Goal: Complete application form

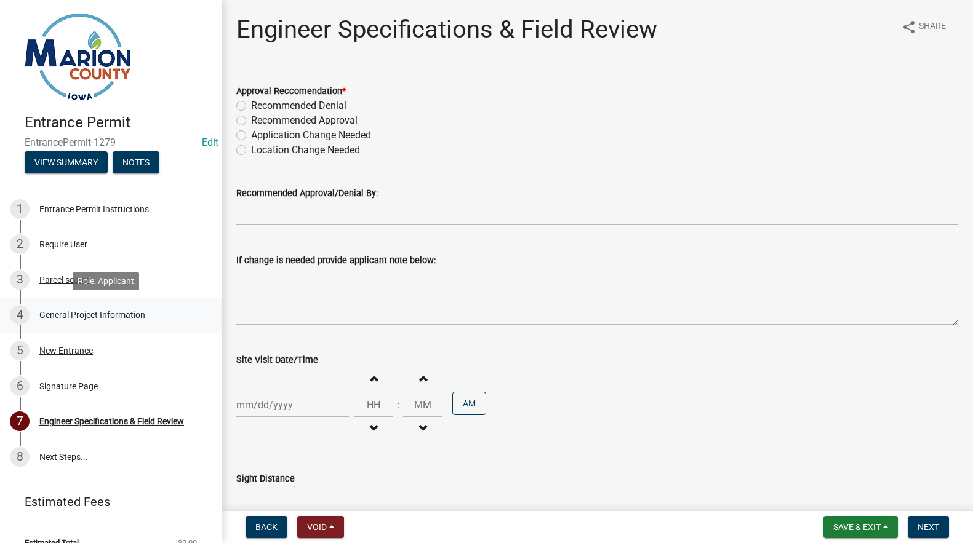
click at [61, 313] on div "General Project Information" at bounding box center [92, 315] width 106 height 9
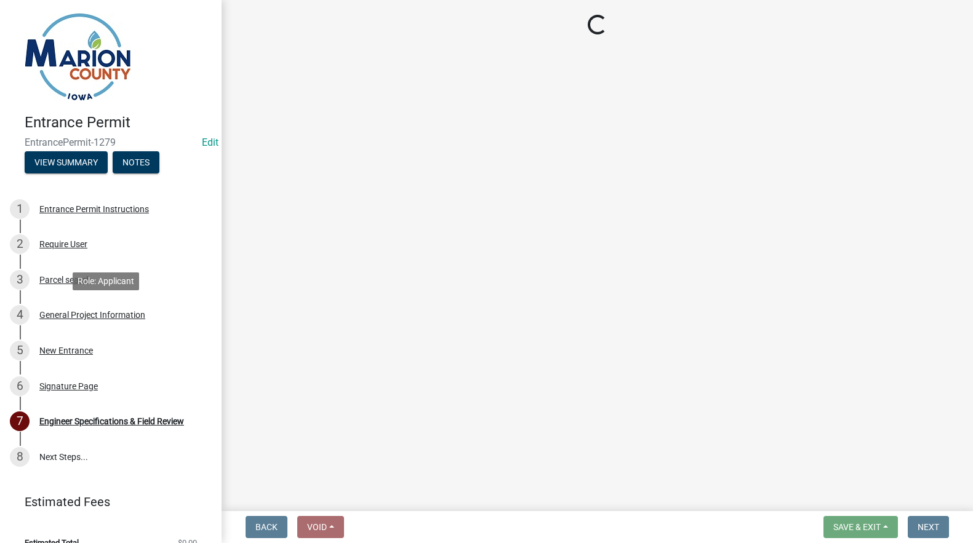
select select "491d49cf-3fe2-4d6a-91d4-9261f1d4421d"
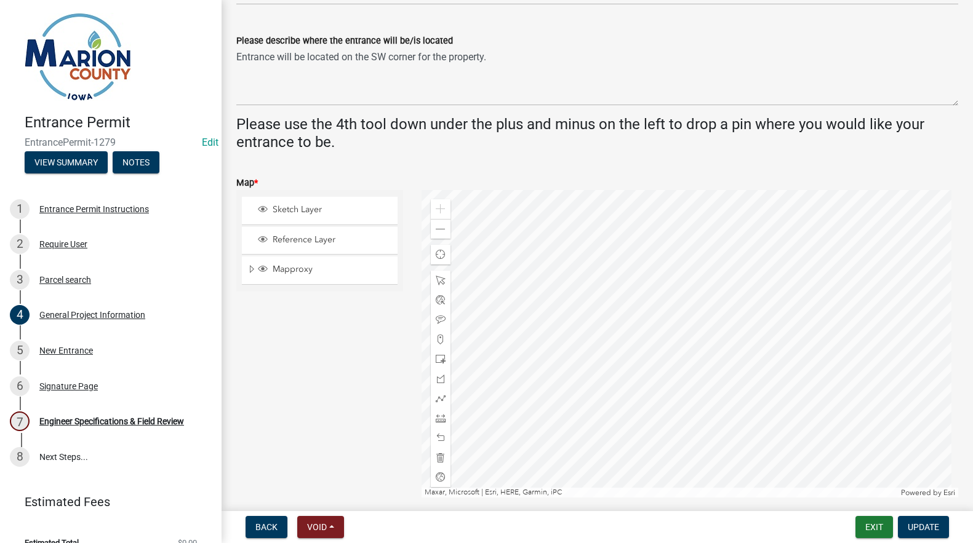
scroll to position [369, 0]
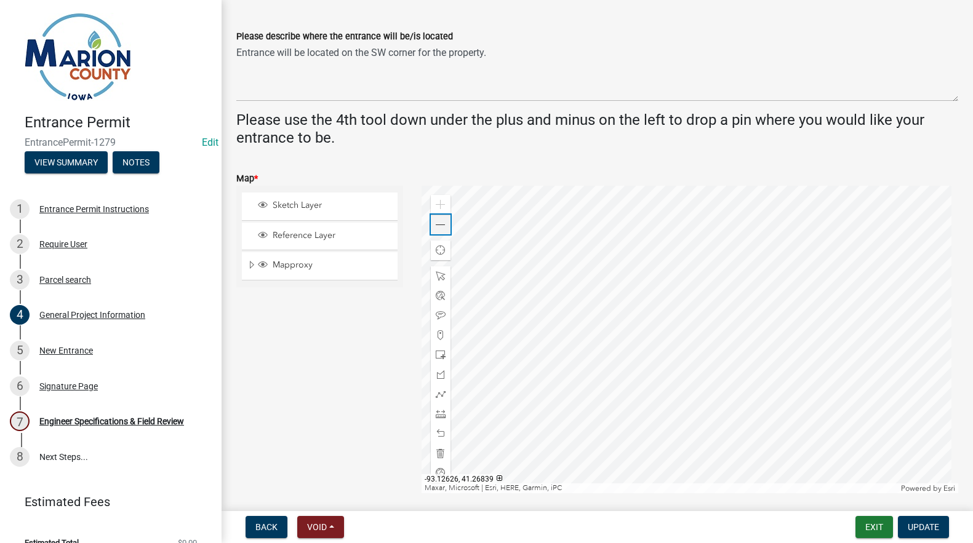
click at [442, 228] on span at bounding box center [441, 225] width 10 height 10
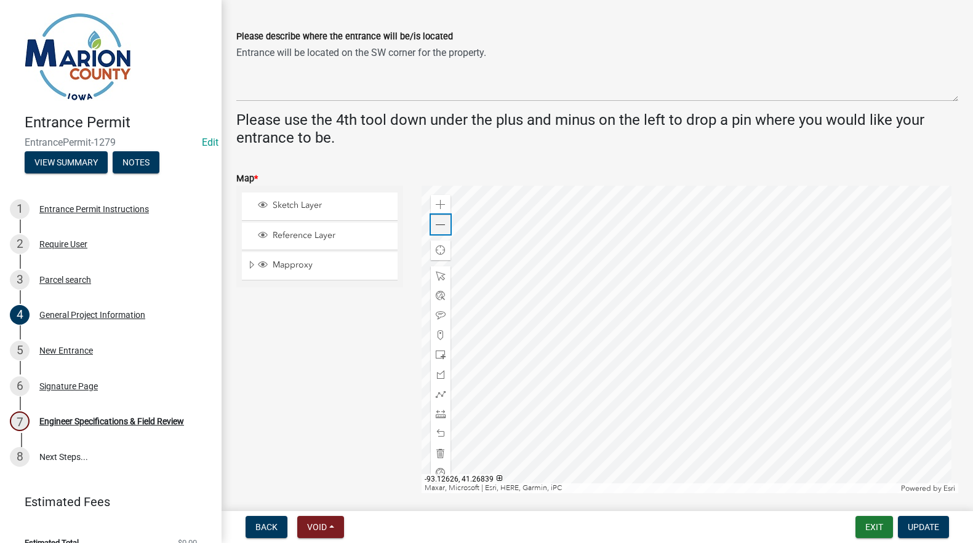
click at [442, 228] on span at bounding box center [441, 225] width 10 height 10
click at [436, 207] on span at bounding box center [441, 205] width 10 height 10
click at [438, 227] on span at bounding box center [441, 225] width 10 height 10
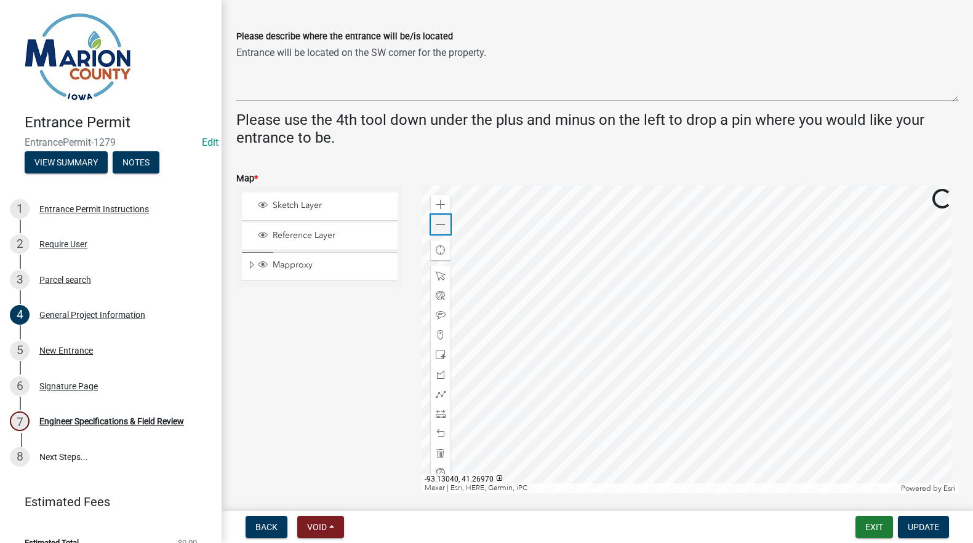
click at [438, 227] on span at bounding box center [441, 225] width 10 height 10
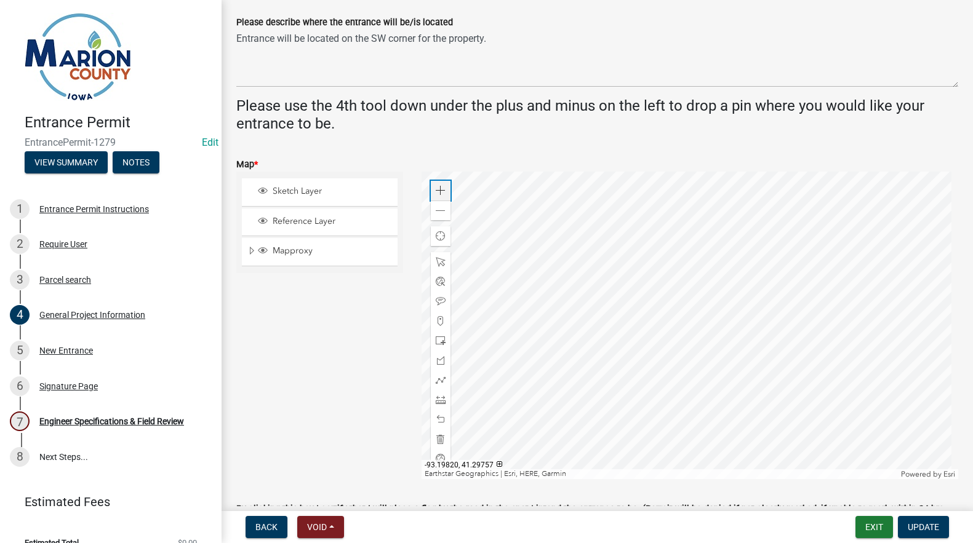
click at [437, 189] on span at bounding box center [441, 191] width 10 height 10
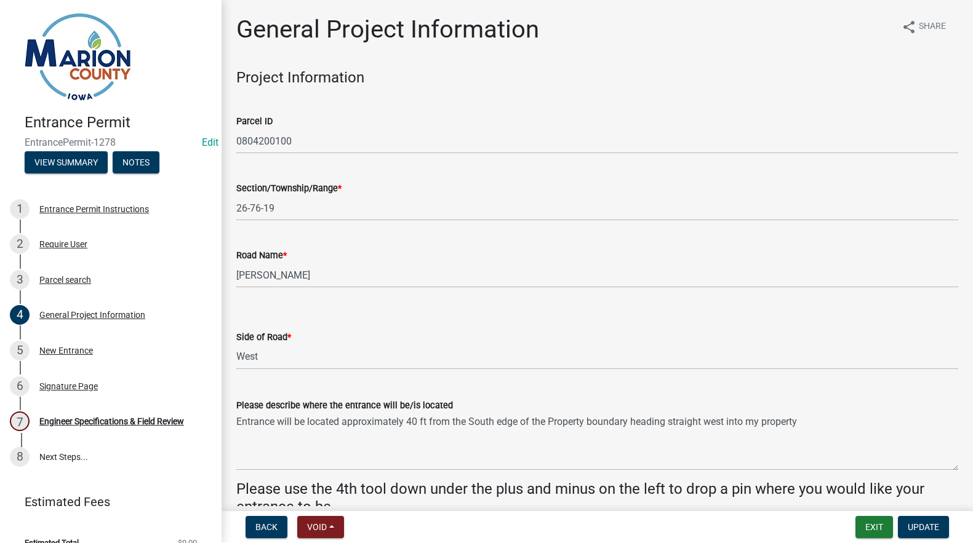
select select "23261aa3-7b93-4f76-a4b4-6c9d8673db43"
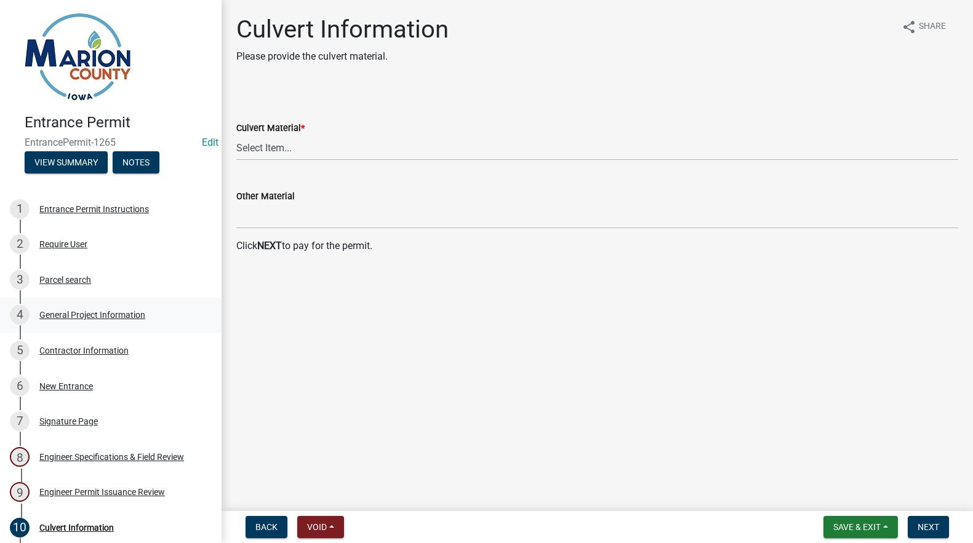
click at [82, 313] on div "General Project Information" at bounding box center [92, 315] width 106 height 9
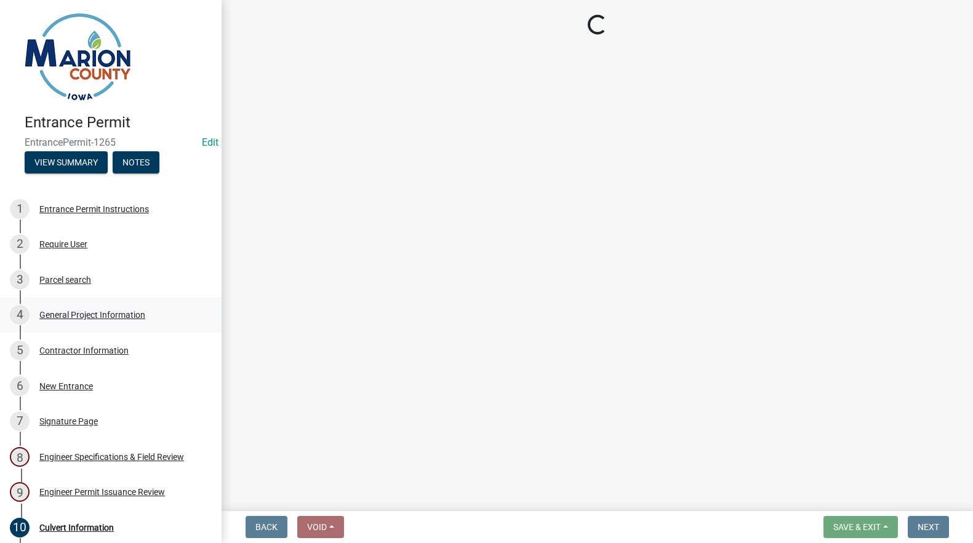
select select "23261aa3-7b93-4f76-a4b4-6c9d8673db43"
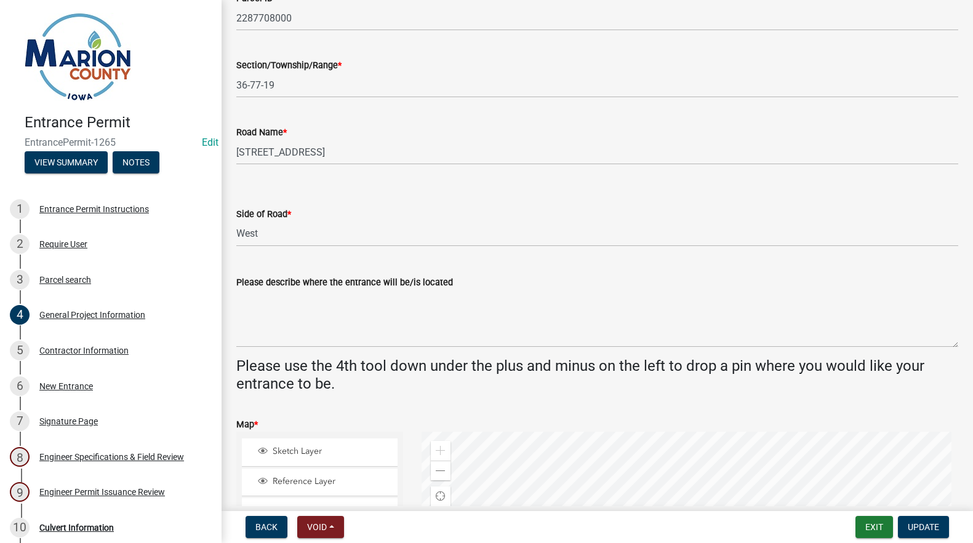
scroll to position [308, 0]
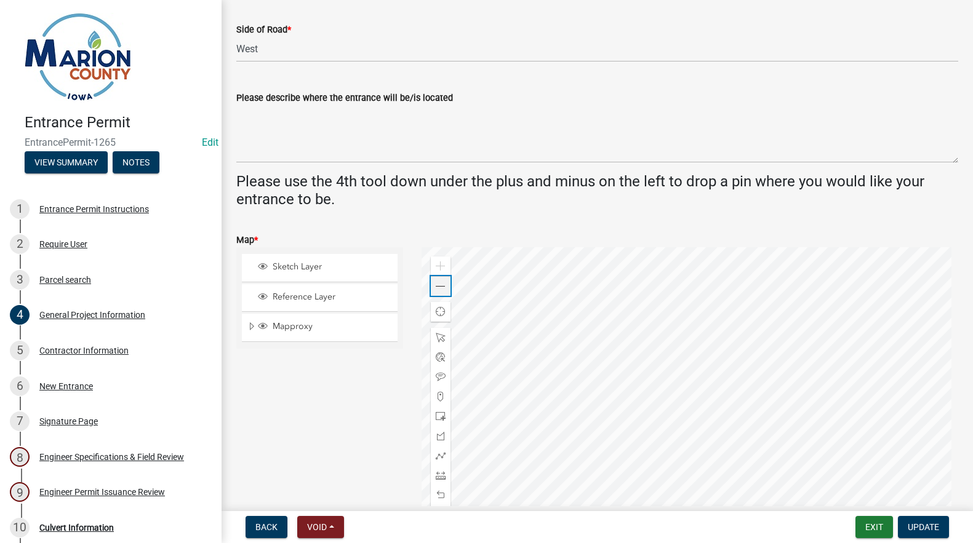
click at [436, 282] on span at bounding box center [441, 287] width 10 height 10
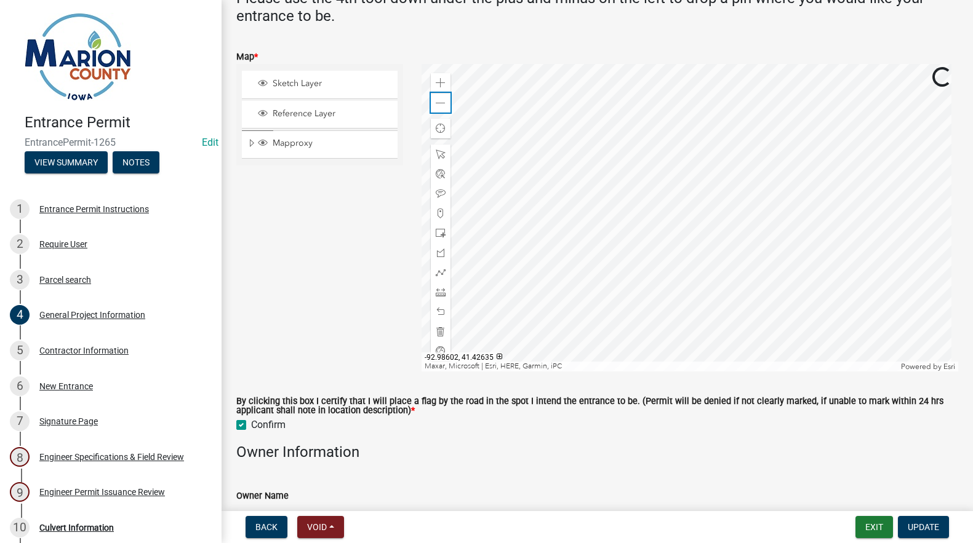
scroll to position [492, 0]
click at [436, 95] on div "Zoom out" at bounding box center [441, 102] width 20 height 20
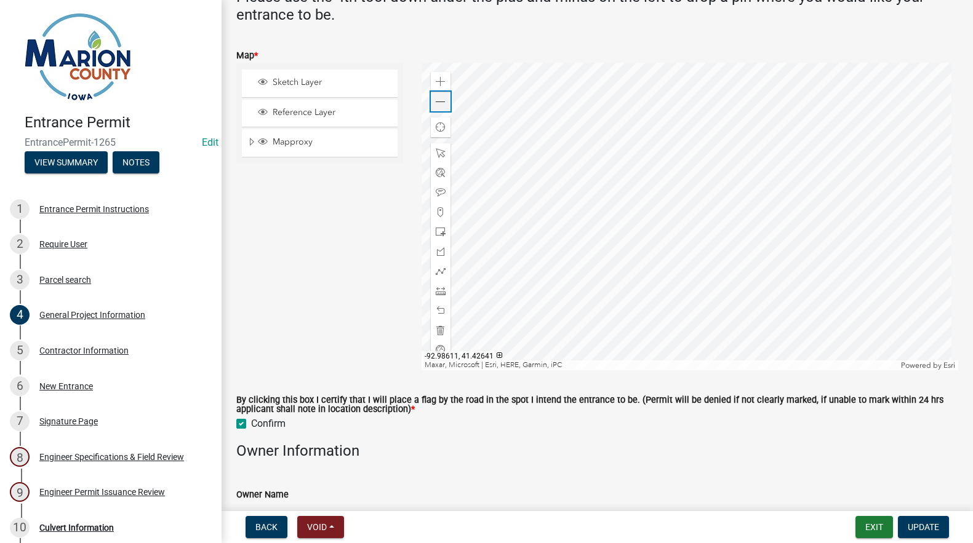
click at [436, 95] on div "Zoom out" at bounding box center [441, 102] width 20 height 20
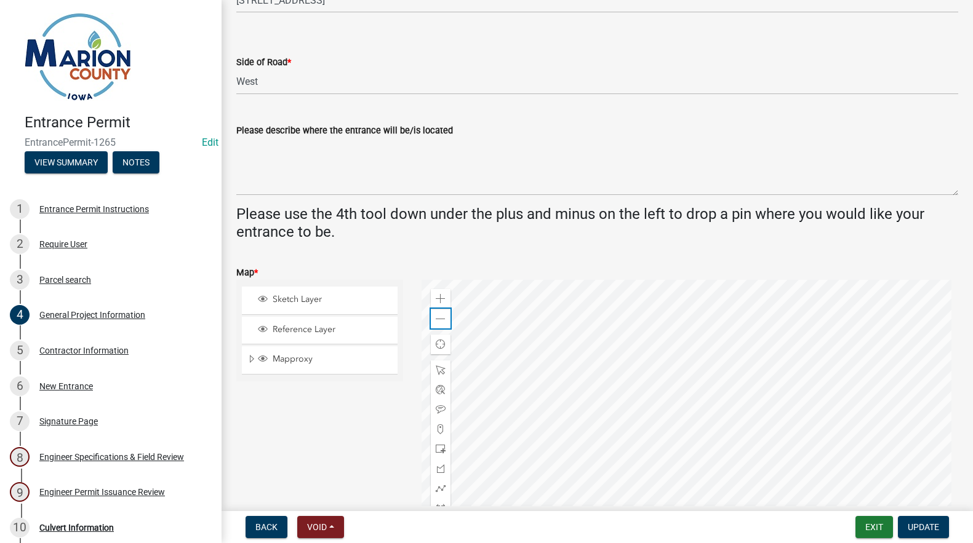
scroll to position [105, 0]
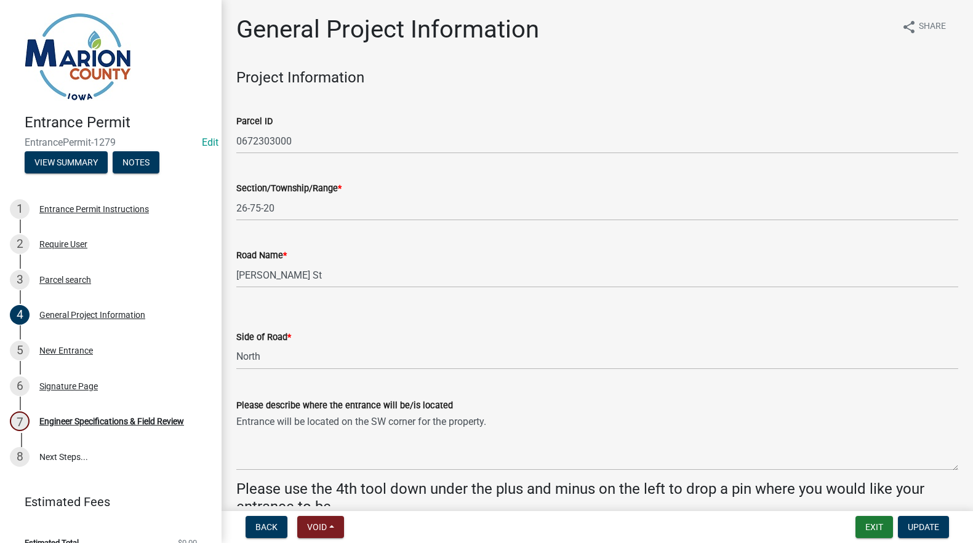
select select "491d49cf-3fe2-4d6a-91d4-9261f1d4421d"
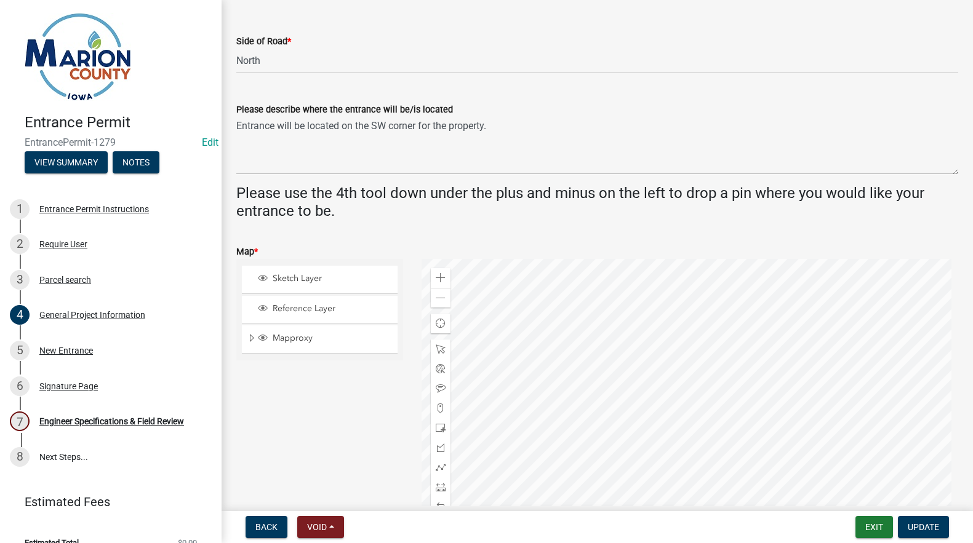
scroll to position [308, 0]
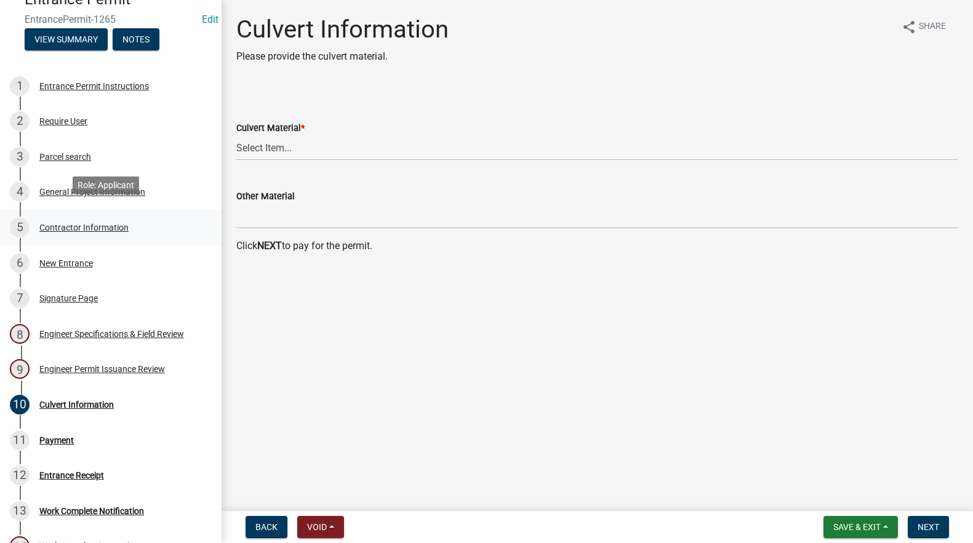
scroll to position [185, 0]
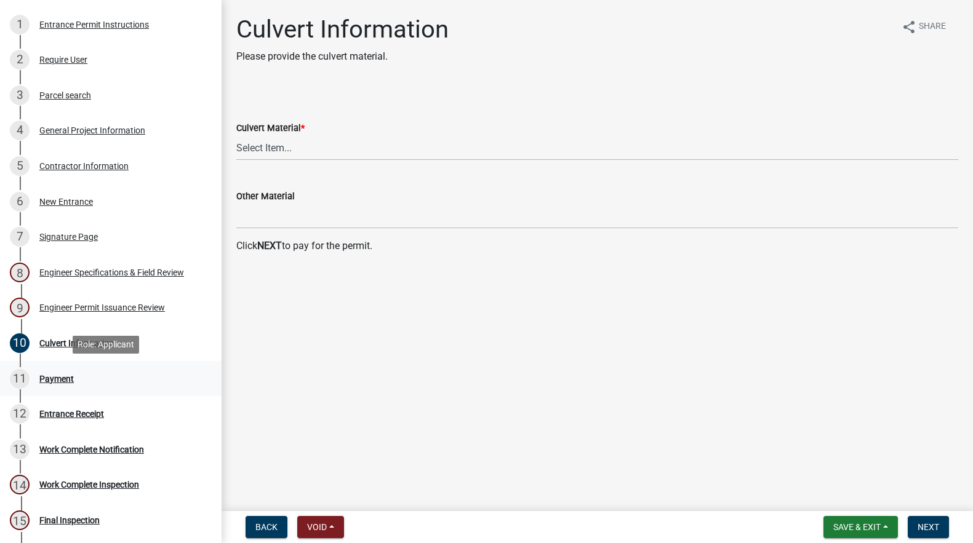
click at [53, 376] on div "Payment" at bounding box center [56, 379] width 34 height 9
click at [47, 375] on div "Payment" at bounding box center [56, 379] width 34 height 9
click at [54, 308] on div "Engineer Permit Issuance Review" at bounding box center [102, 307] width 126 height 9
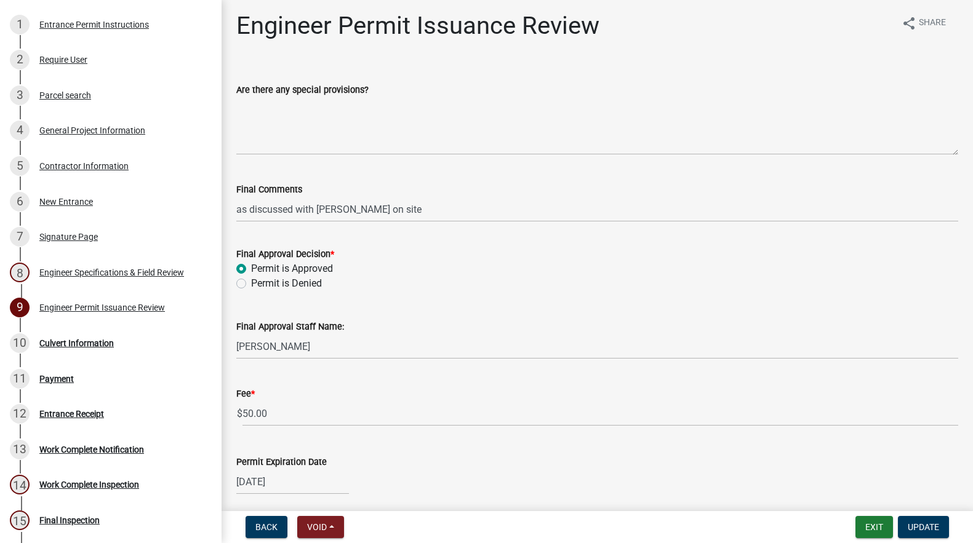
scroll to position [0, 0]
